Goal: Transaction & Acquisition: Obtain resource

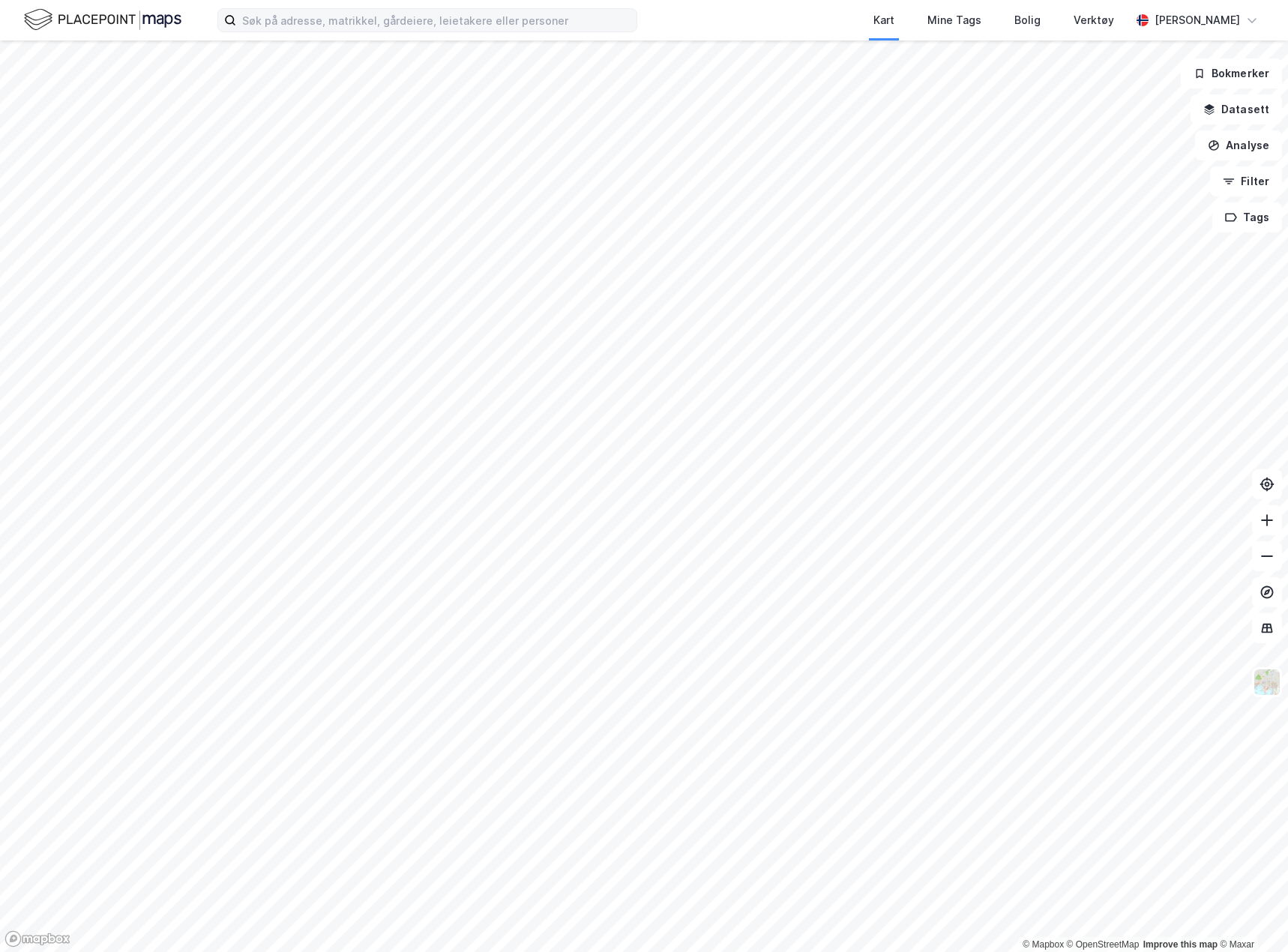
click at [254, 8] on label at bounding box center [427, 21] width 420 height 24
click at [254, 9] on input at bounding box center [436, 21] width 400 height 22
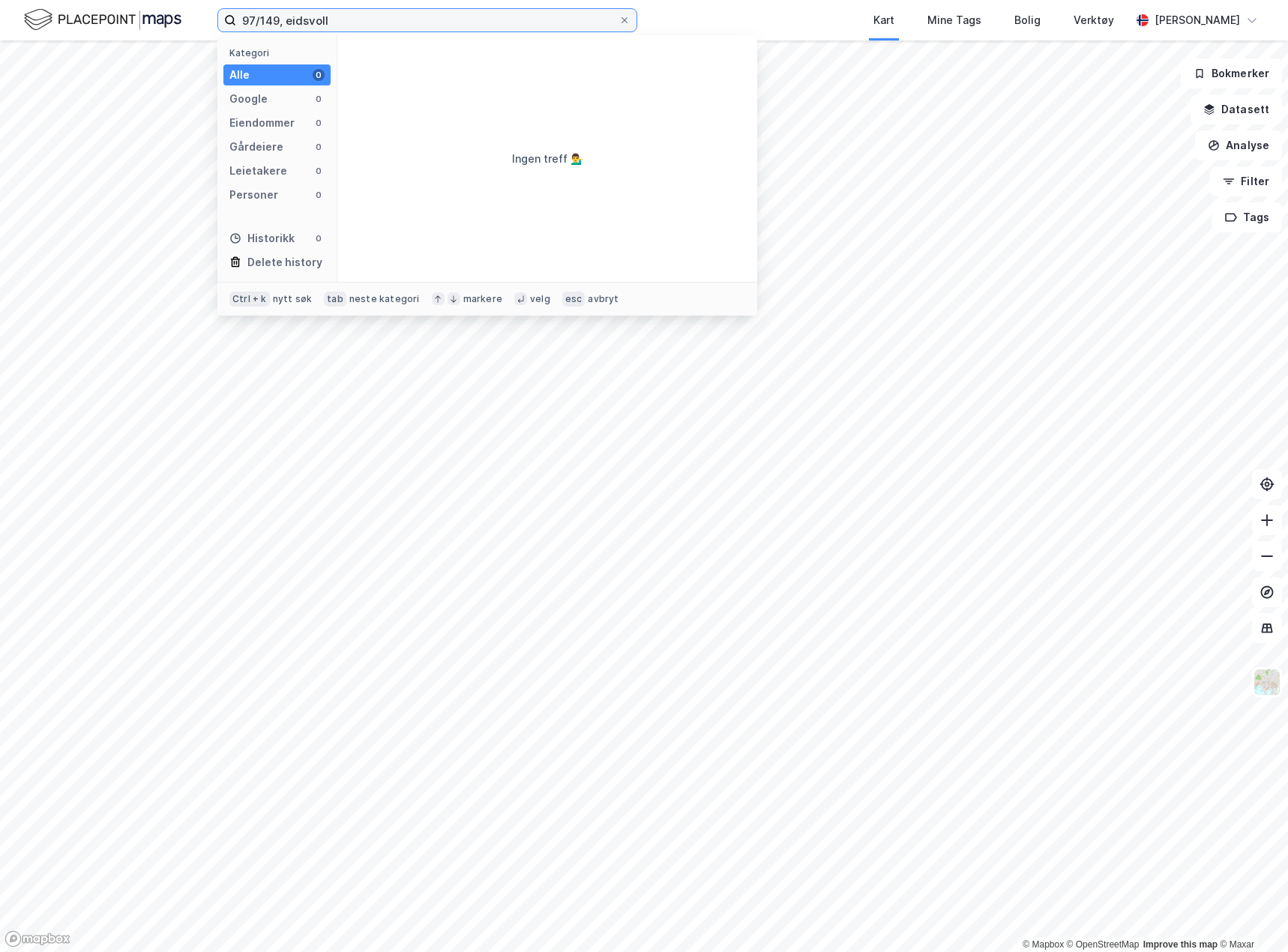
click at [278, 21] on input "97/149, eidsvoll" at bounding box center [427, 21] width 382 height 22
type input "97/151, eidsvoll"
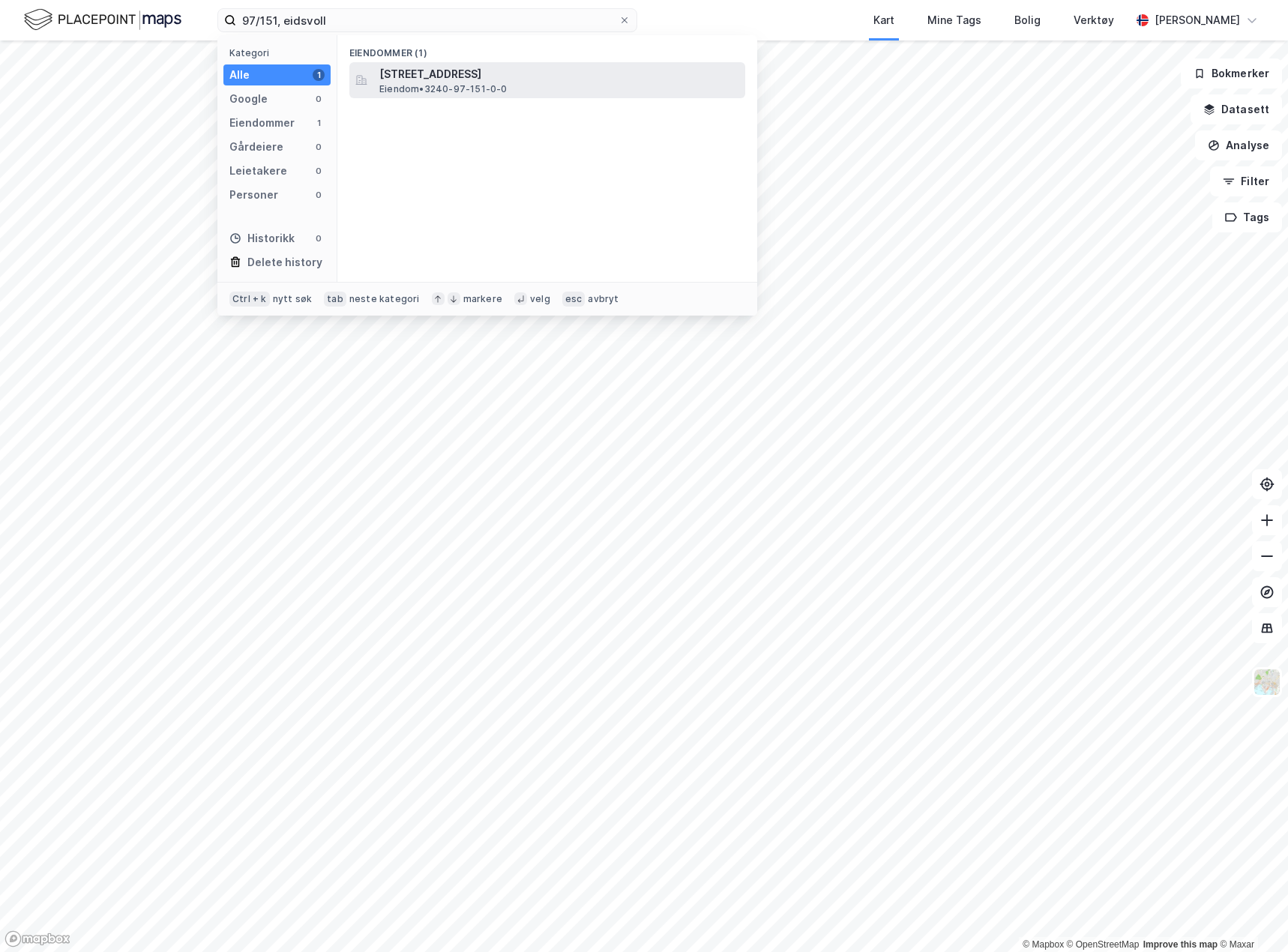
click at [450, 84] on span "Eiendom • 3240-97-151-0-0" at bounding box center [443, 89] width 128 height 12
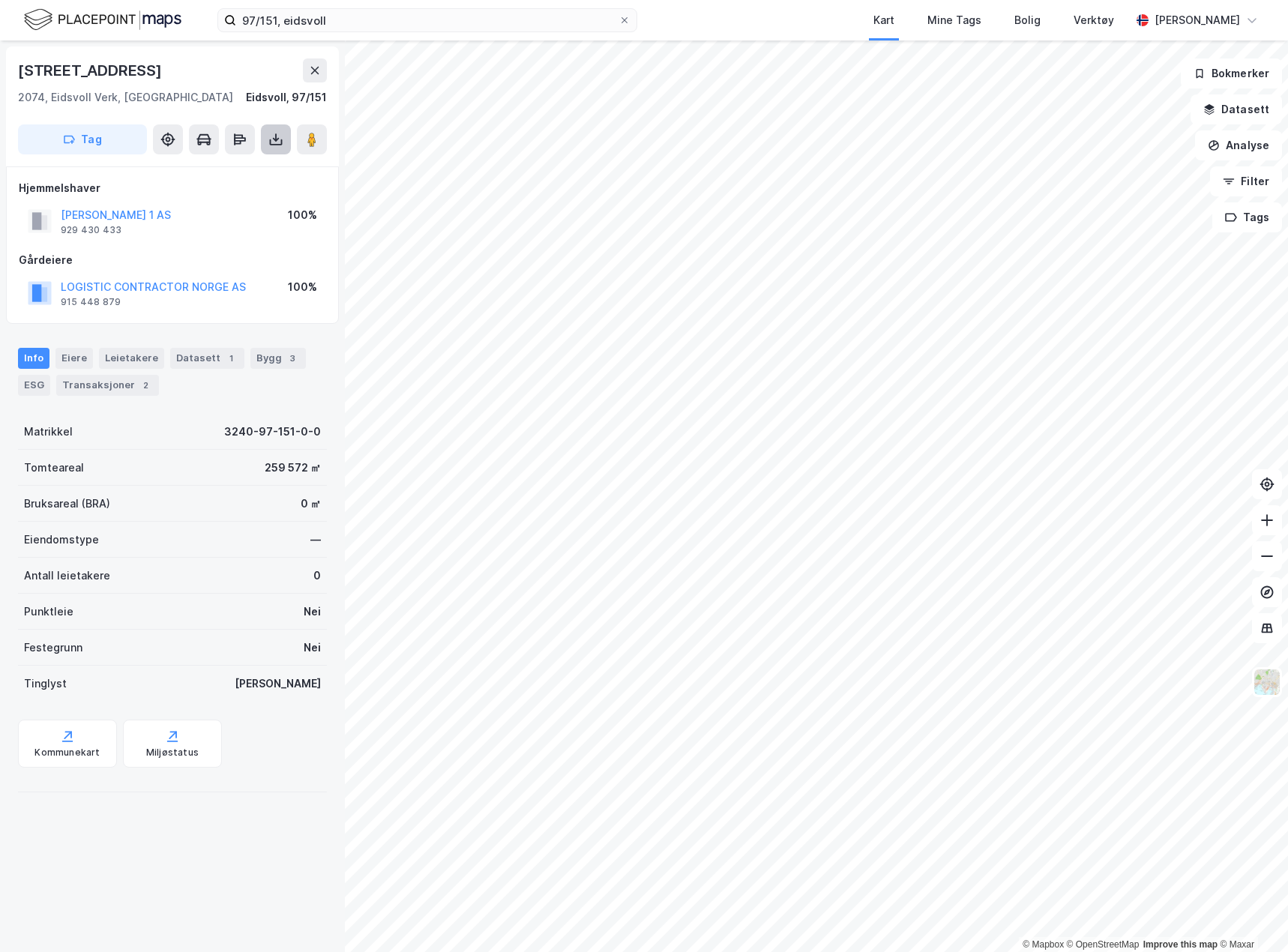
click at [269, 137] on icon at bounding box center [276, 139] width 15 height 15
click at [245, 170] on div "Last ned grunnbok" at bounding box center [201, 169] width 87 height 12
